Goal: Navigation & Orientation: Find specific page/section

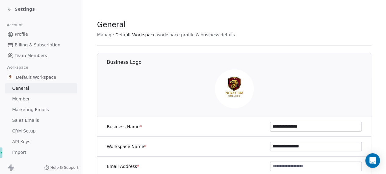
click at [36, 88] on link "General" at bounding box center [41, 88] width 72 height 10
click at [7, 10] on icon at bounding box center [9, 9] width 5 height 5
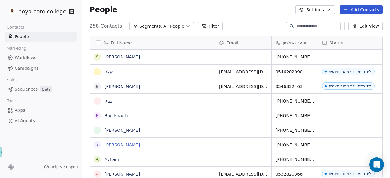
click at [112, 145] on link "[PERSON_NAME]" at bounding box center [122, 145] width 35 height 5
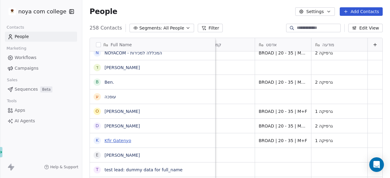
click at [121, 142] on link "Kfir Gatenyo" at bounding box center [118, 140] width 27 height 5
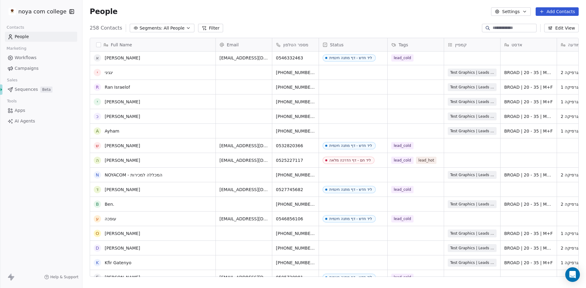
scroll to position [31, 0]
